Goal: Check status: Check status

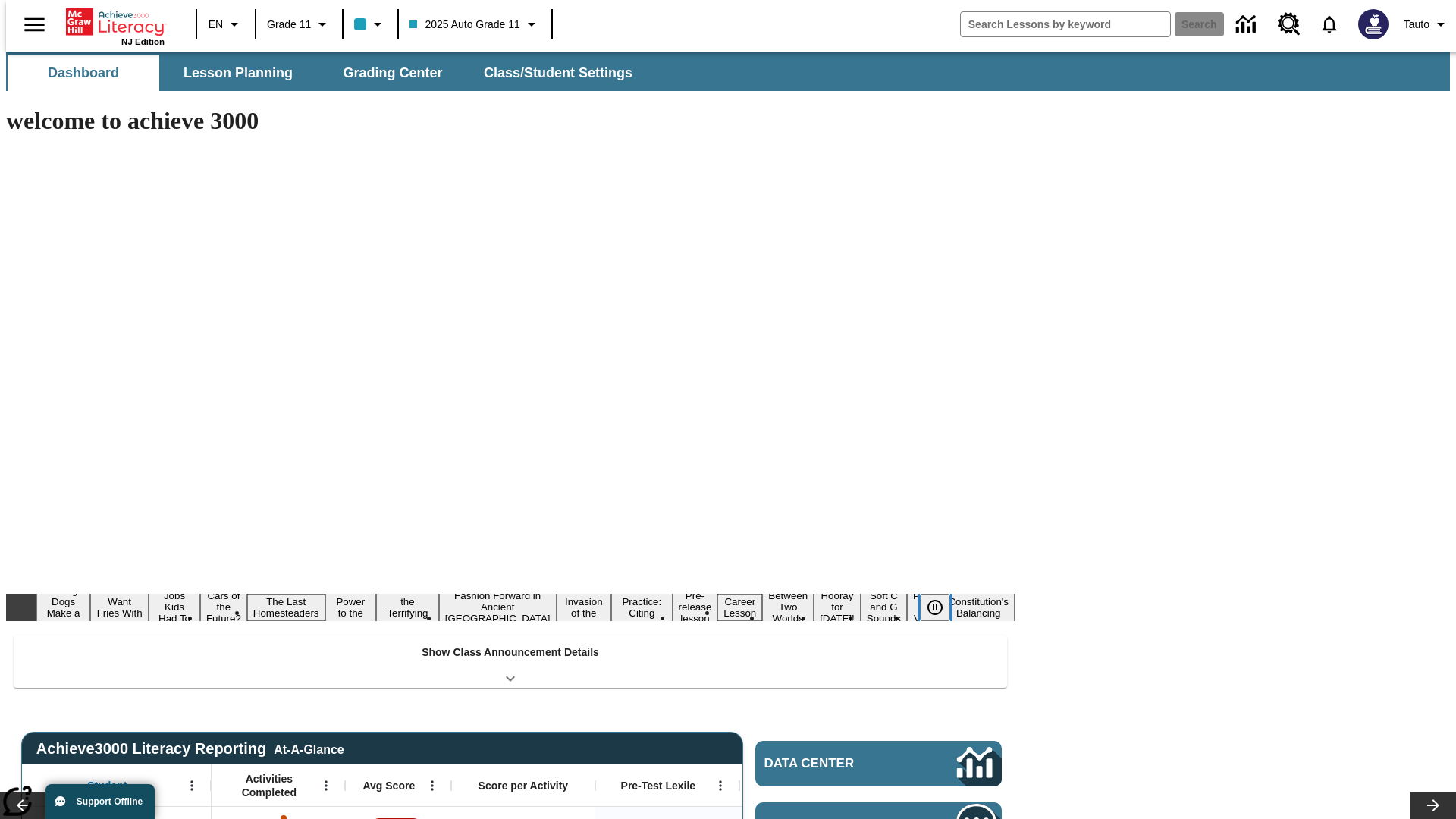
click at [941, 599] on icon "Pause" at bounding box center [935, 607] width 18 height 18
click at [71, 577] on button "Diving Dogs Make a Splash" at bounding box center [49, 606] width 41 height 60
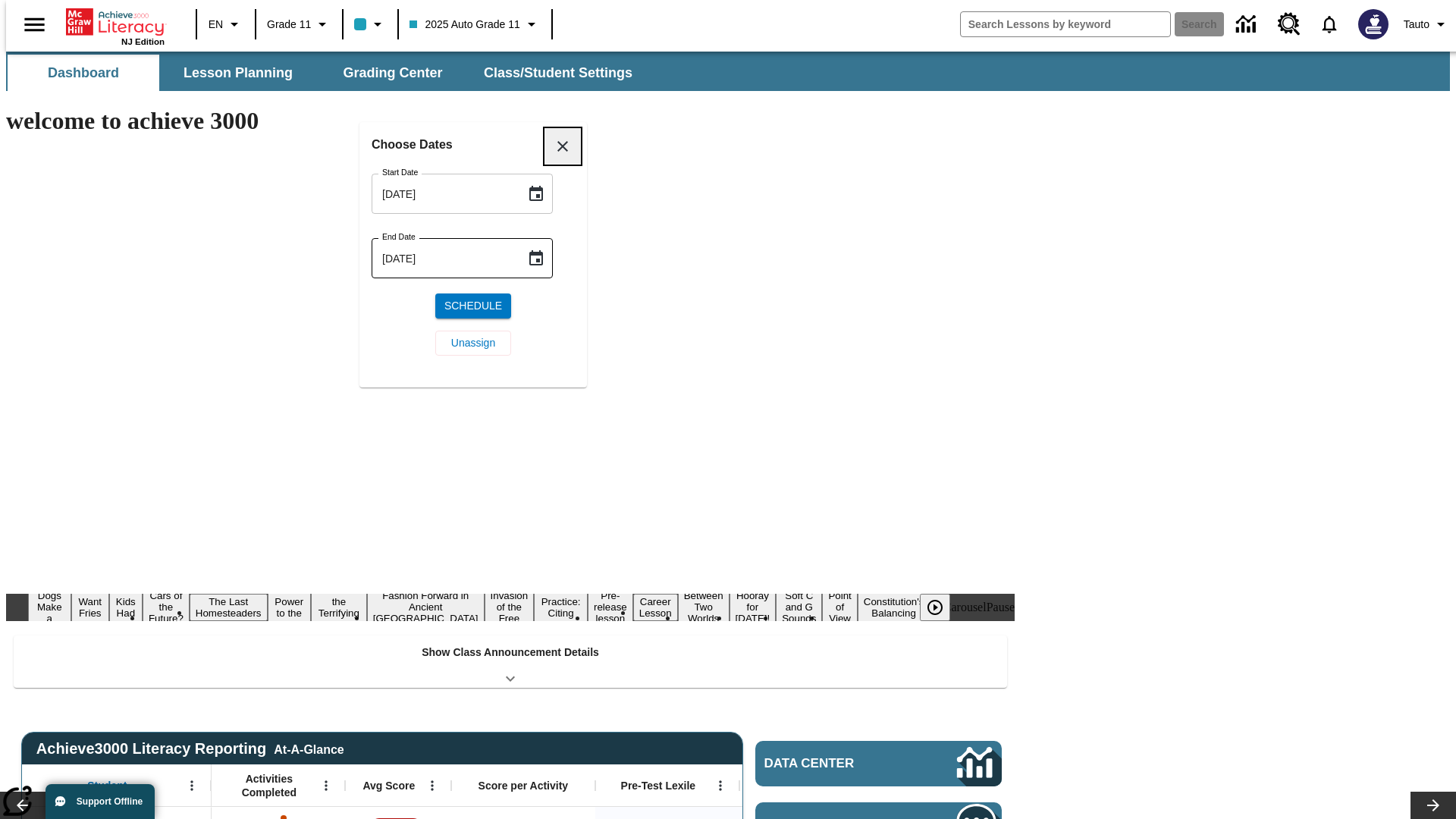
click at [541, 122] on div "Choose Dates Start Date [DATE] Start Date End Date [DATE] End Date Schedule Una…" at bounding box center [473, 261] width 228 height 279
click at [541, 193] on icon "Choose date, selected date is Aug 11, 2025" at bounding box center [535, 193] width 14 height 15
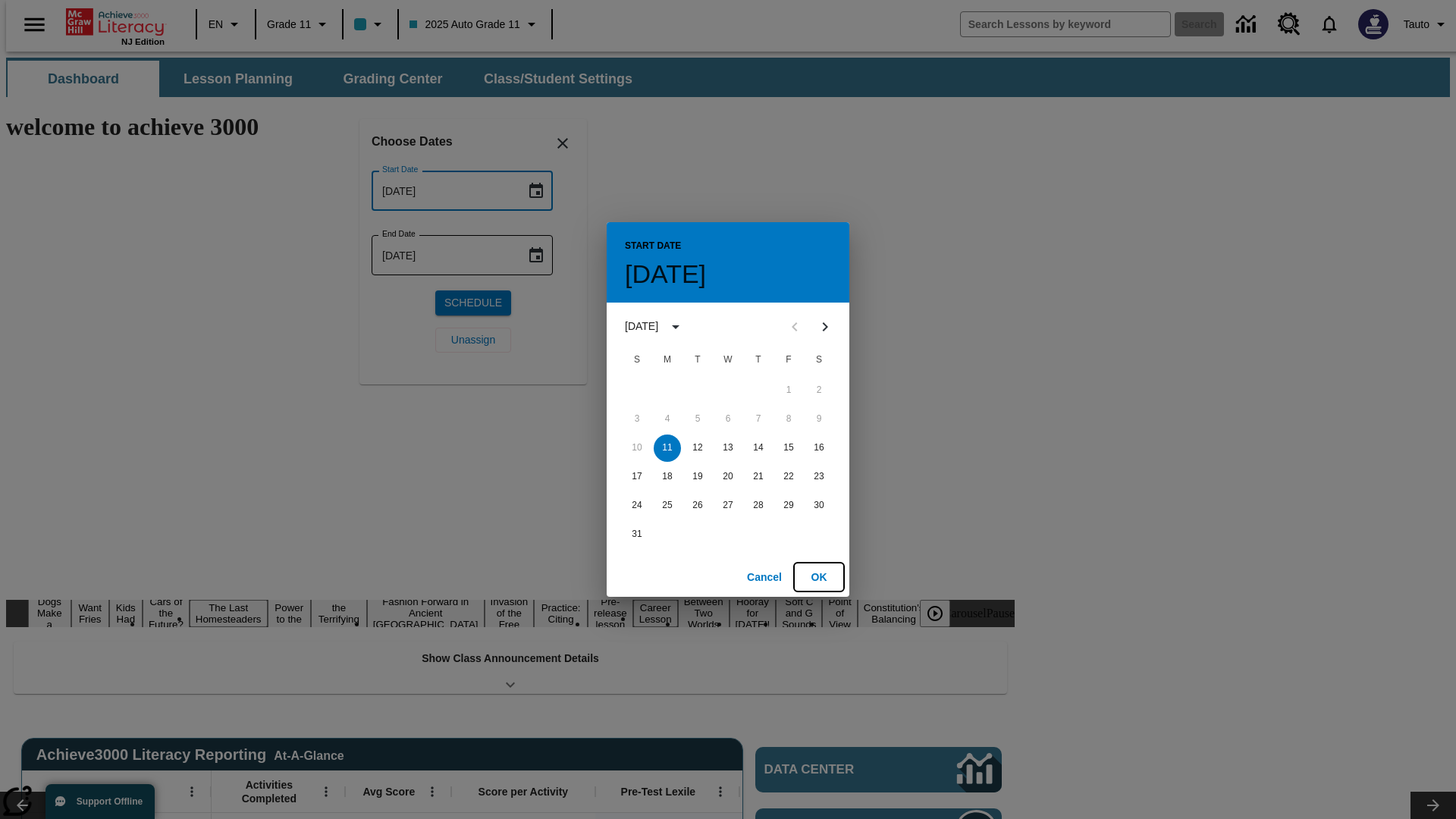
click at [819, 576] on button "OK" at bounding box center [819, 577] width 49 height 28
